Goal: Task Accomplishment & Management: Manage account settings

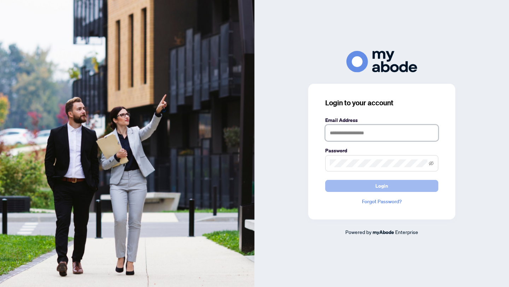
type input "**********"
click at [346, 185] on button "Login" at bounding box center [381, 186] width 113 height 12
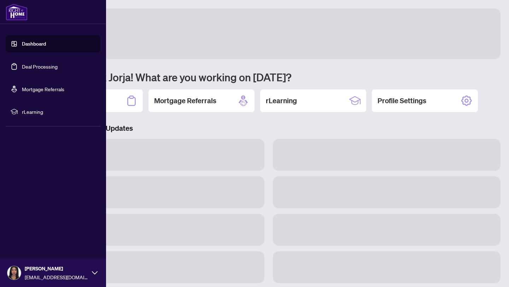
click at [37, 67] on link "Deal Processing" at bounding box center [40, 66] width 36 height 6
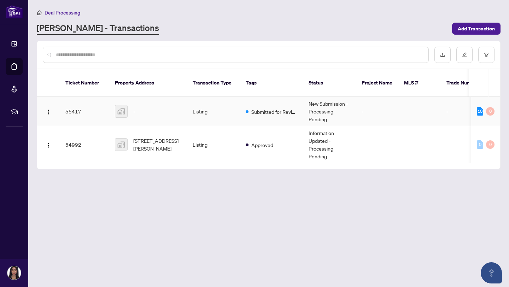
click at [220, 103] on td "Listing" at bounding box center [213, 111] width 53 height 29
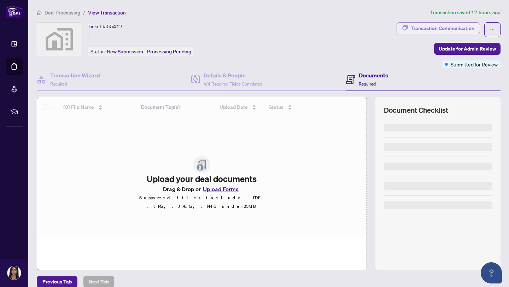
click at [437, 24] on div "Transaction Communication" at bounding box center [443, 28] width 64 height 11
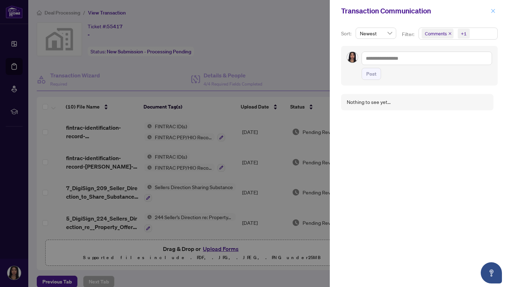
click at [491, 16] on span "button" at bounding box center [493, 10] width 5 height 11
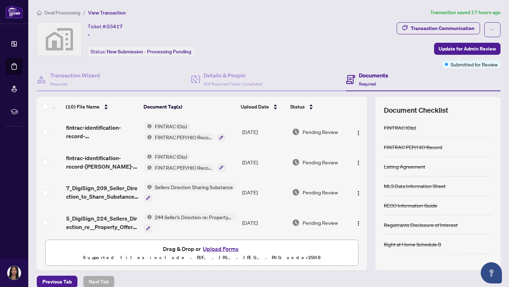
scroll to position [61, 0]
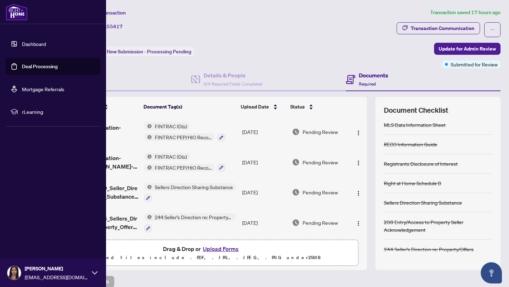
click at [22, 46] on link "Dashboard" at bounding box center [34, 44] width 24 height 6
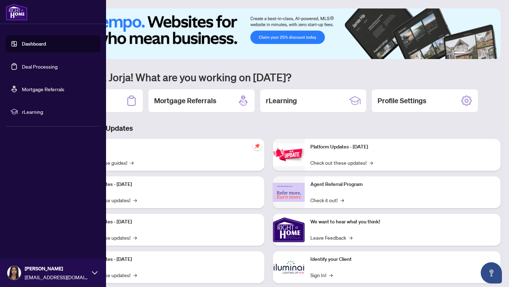
click at [22, 70] on link "Deal Processing" at bounding box center [40, 66] width 36 height 6
